Goal: Contribute content: Contribute content

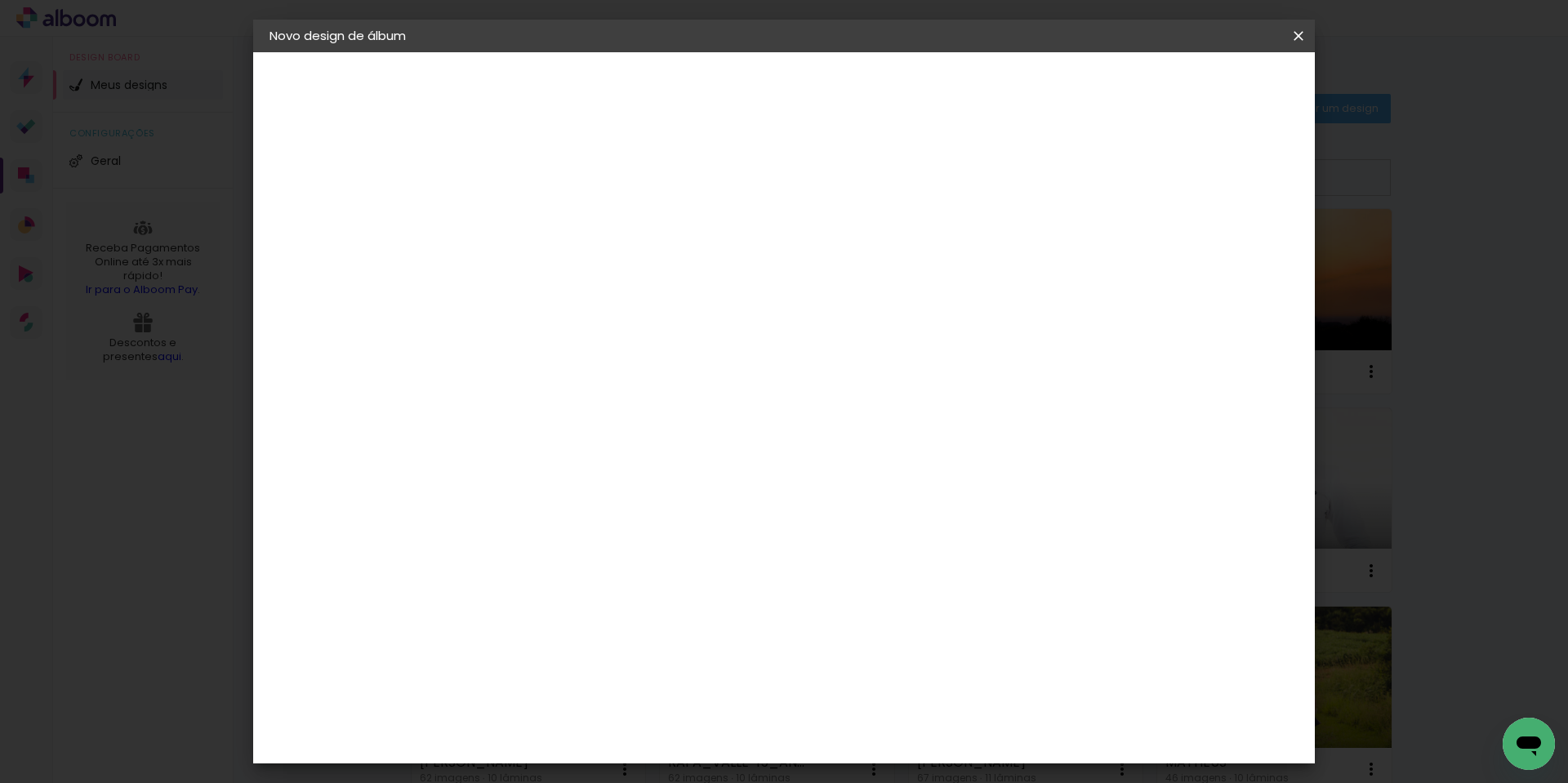
click at [597, 305] on input at bounding box center [578, 310] width 165 height 20
type input "viaco"
type paper-input "viaco"
click at [558, 352] on paper-item "Viacolor" at bounding box center [561, 369] width 143 height 36
click at [0, 0] on slot "Avançar" at bounding box center [0, 0] width 0 height 0
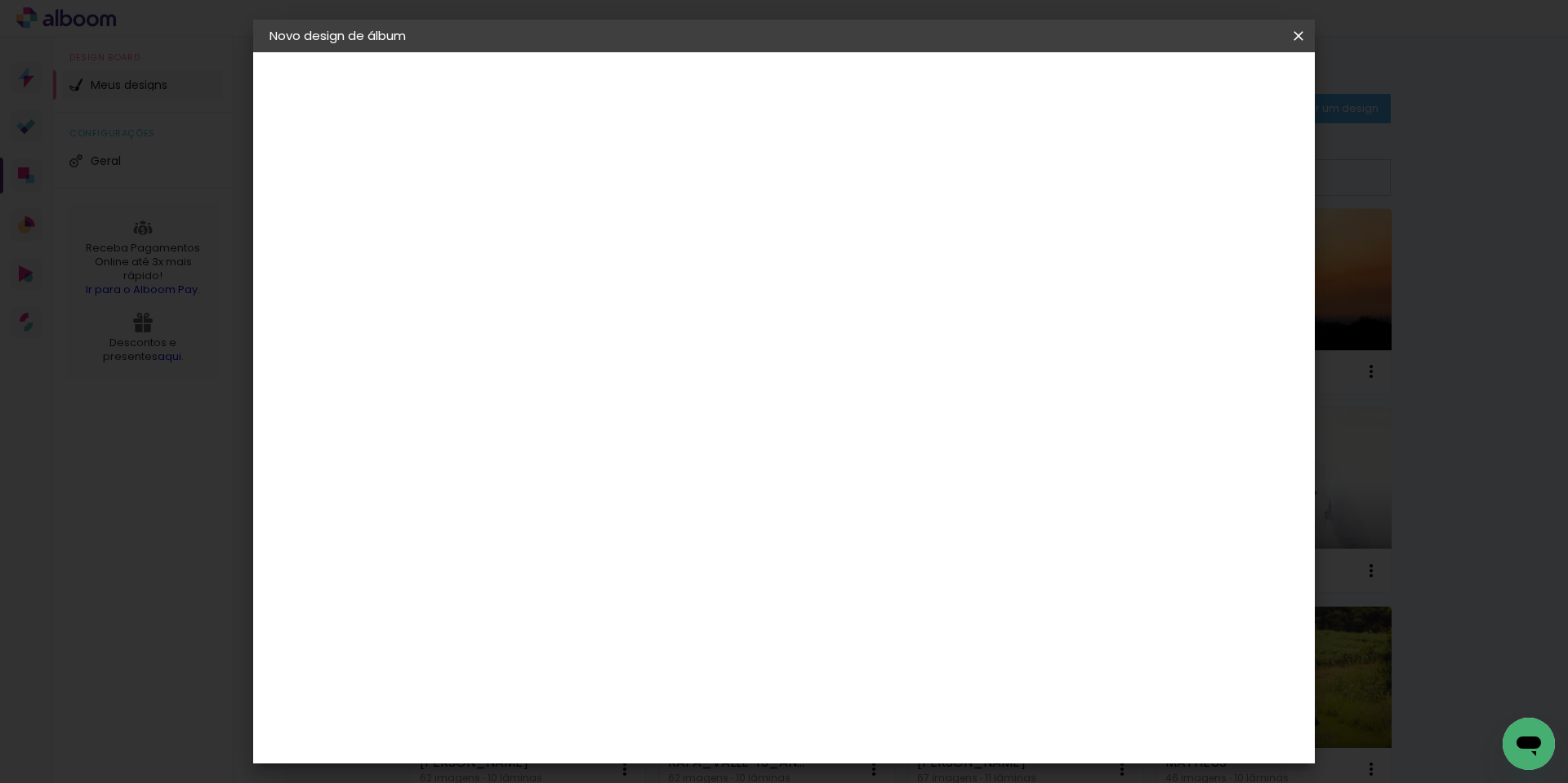
click at [626, 282] on paper-input-container "Linha" at bounding box center [578, 285] width 95 height 42
click at [831, 270] on paper-item "Padrão" at bounding box center [890, 271] width 326 height 33
type input "Padrão"
click at [647, 715] on span "30 × 30" at bounding box center [609, 736] width 76 height 43
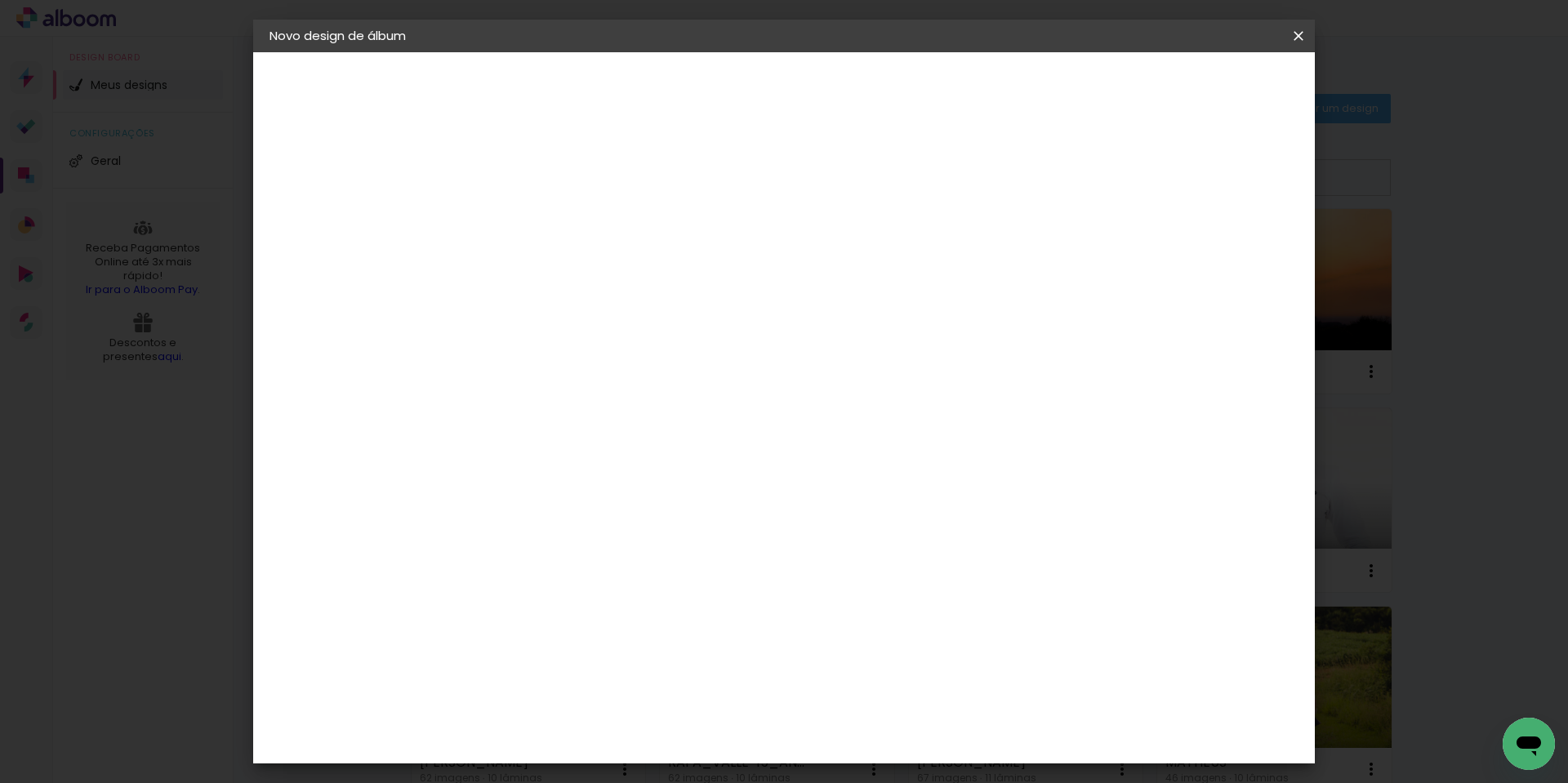
click at [0, 0] on slot "Avançar" at bounding box center [0, 0] width 0 height 0
click at [1104, 172] on div at bounding box center [1096, 176] width 14 height 14
type paper-checkbox "on"
click at [1197, 82] on span "Iniciar design" at bounding box center [1159, 86] width 75 height 11
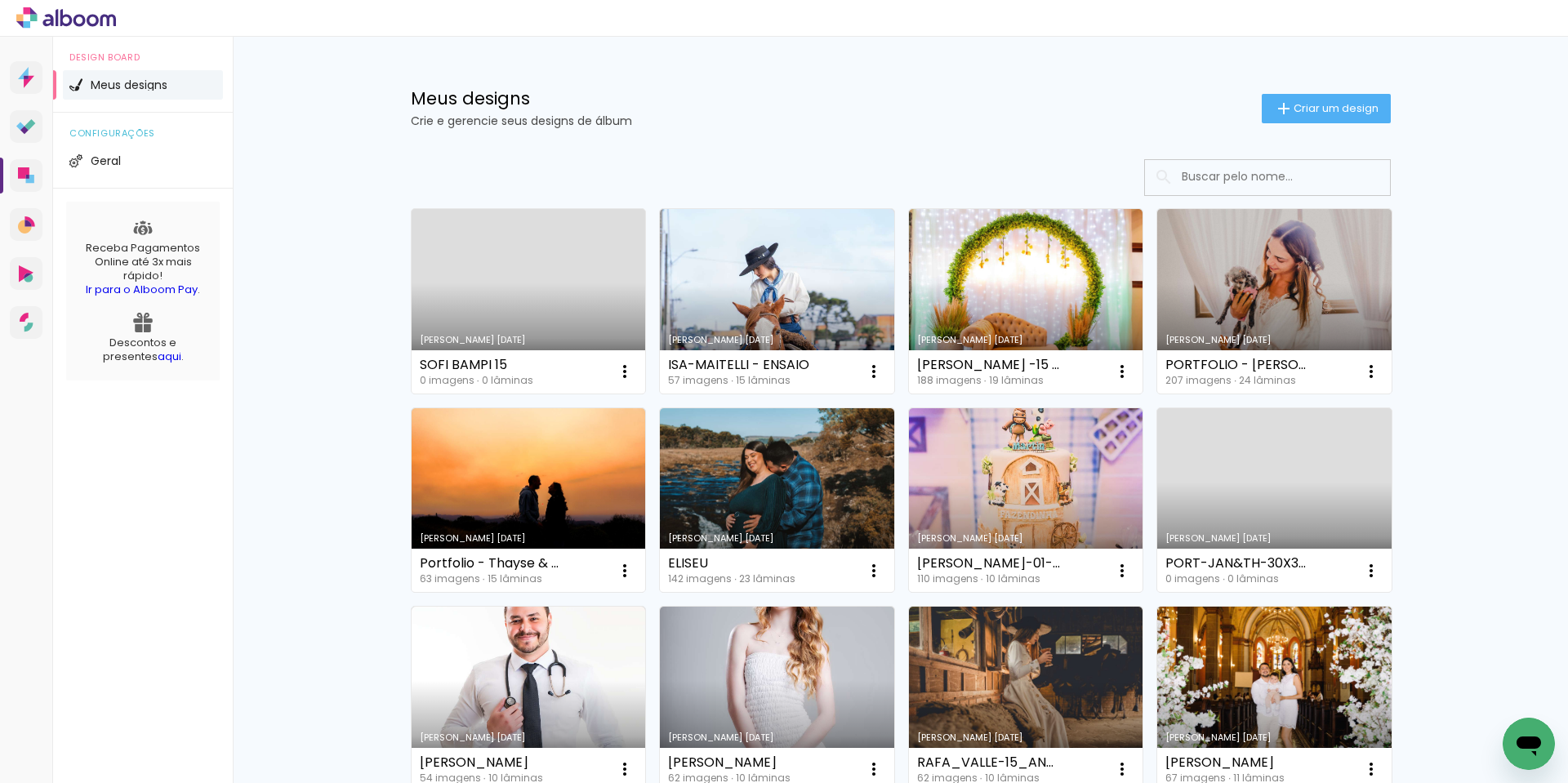
click at [543, 295] on link "Criado em [DATE]" at bounding box center [528, 302] width 234 height 185
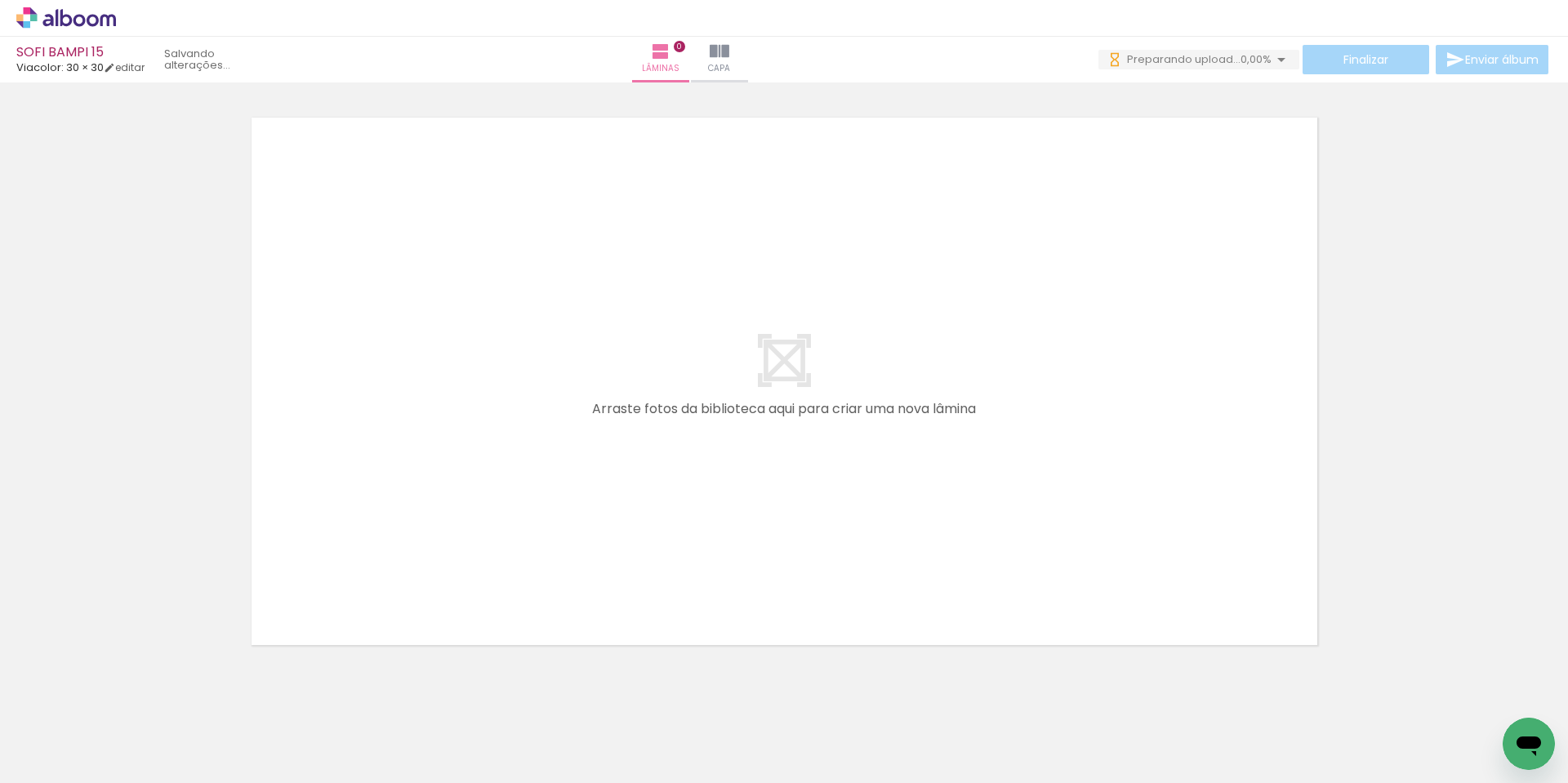
click at [1271, 58] on iron-icon at bounding box center [1281, 59] width 20 height 20
